Goal: Check status: Check status

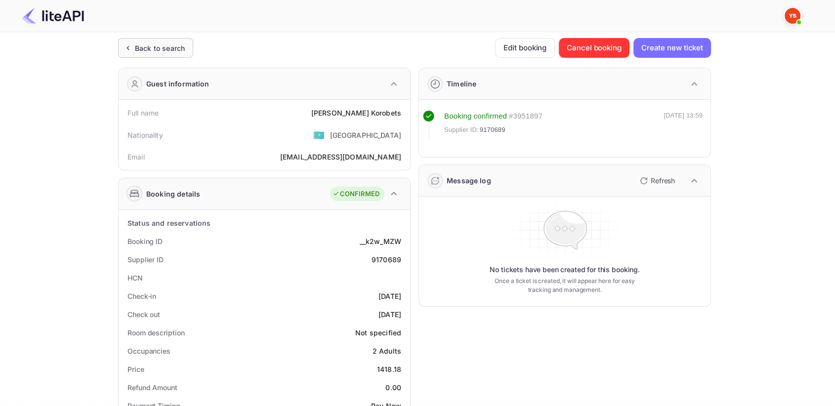
click at [151, 46] on div "Back to search" at bounding box center [160, 48] width 50 height 10
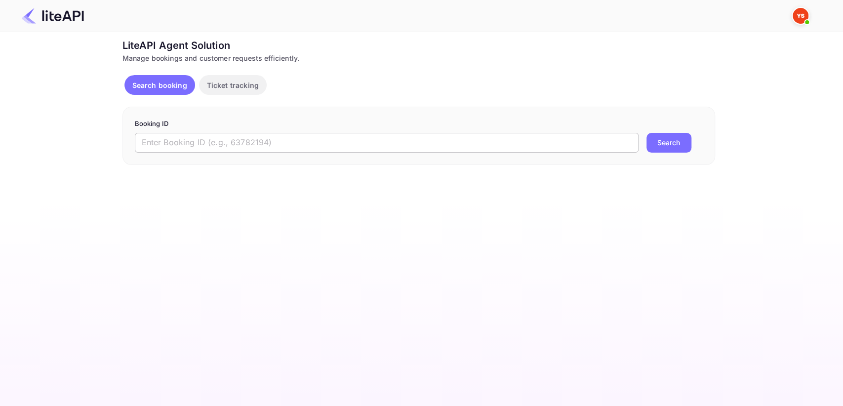
click at [194, 142] on input "text" at bounding box center [387, 143] width 504 height 20
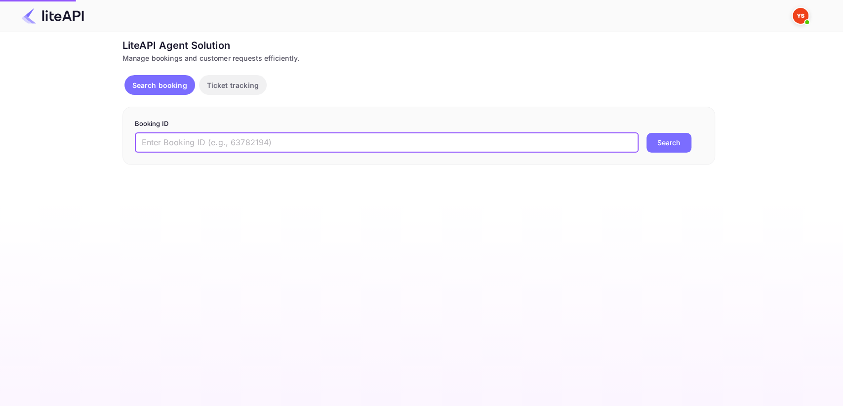
paste input "8514077"
type input "8514077"
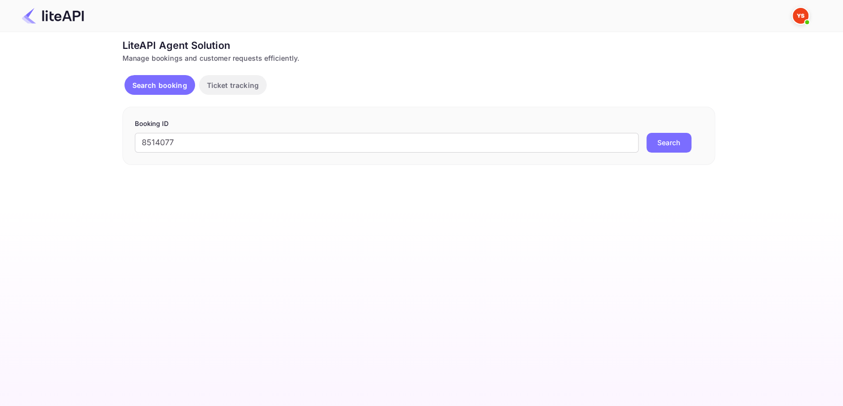
click at [663, 141] on button "Search" at bounding box center [669, 143] width 45 height 20
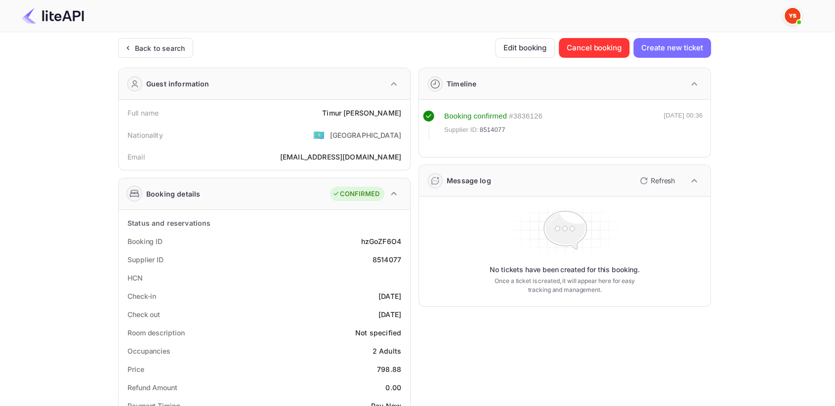
click at [385, 256] on div "8514077" at bounding box center [387, 259] width 29 height 10
copy div "8514077"
drag, startPoint x: 341, startPoint y: 116, endPoint x: 405, endPoint y: 115, distance: 63.8
click at [405, 115] on div "Full name [PERSON_NAME]" at bounding box center [265, 113] width 284 height 18
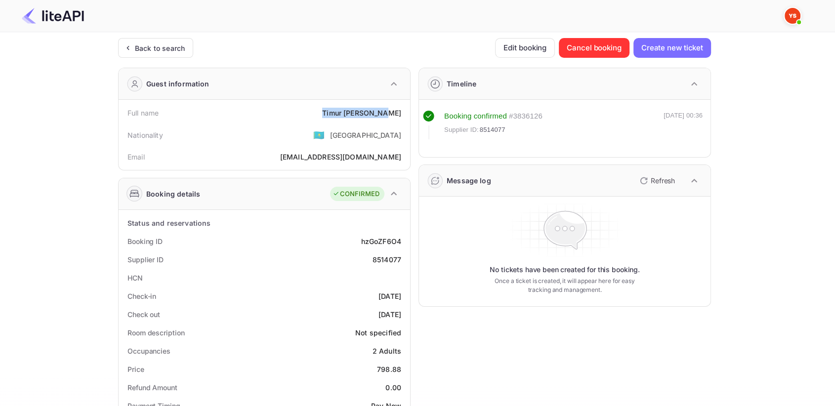
copy div "[PERSON_NAME]"
drag, startPoint x: 375, startPoint y: 365, endPoint x: 401, endPoint y: 365, distance: 25.7
click at [401, 365] on div "Price 798.88" at bounding box center [265, 369] width 284 height 18
copy div "798.88"
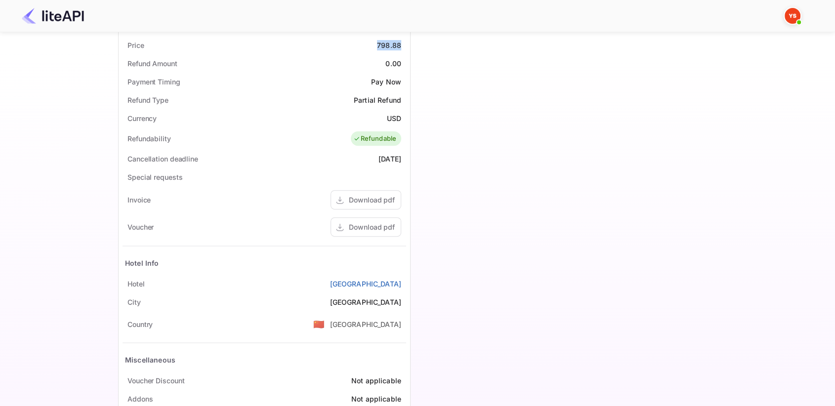
scroll to position [367, 0]
